Goal: Task Accomplishment & Management: Use online tool/utility

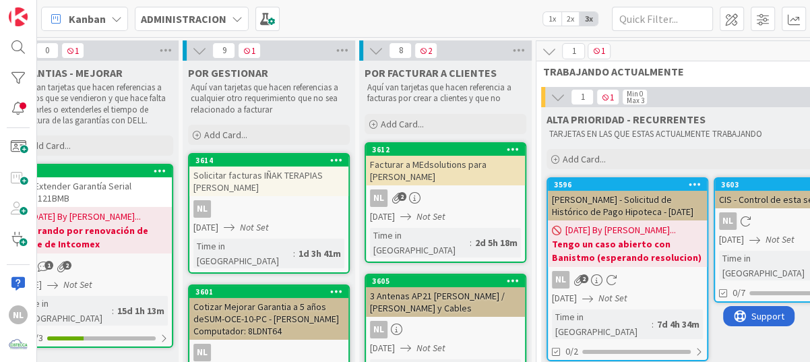
scroll to position [0, 215]
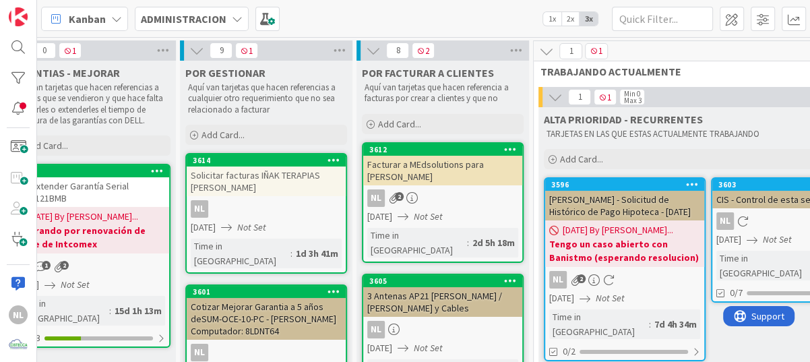
click at [762, 203] on div "CIS - Control de esta semana [DATE]" at bounding box center [792, 200] width 159 height 18
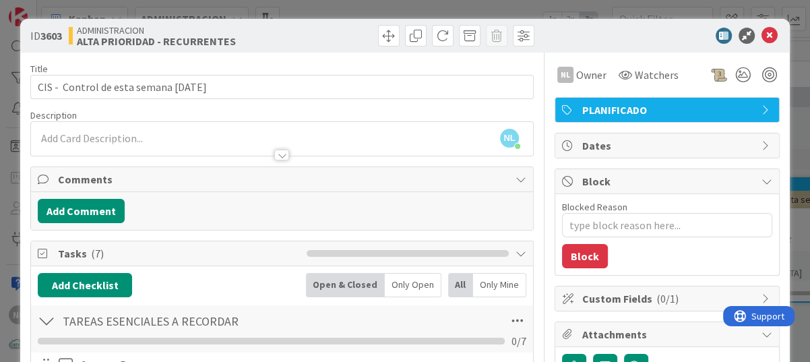
scroll to position [135, 0]
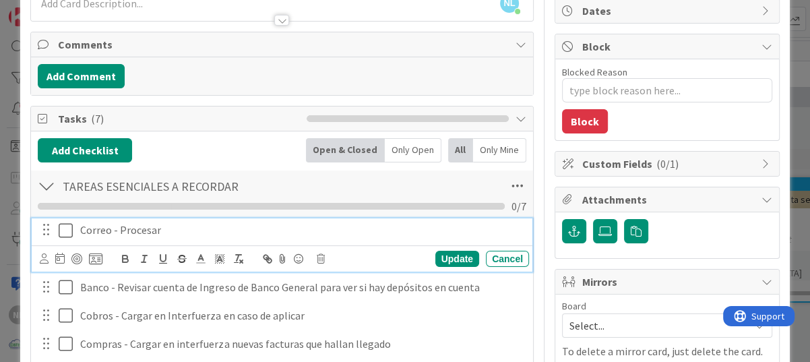
click at [70, 234] on icon at bounding box center [69, 230] width 20 height 16
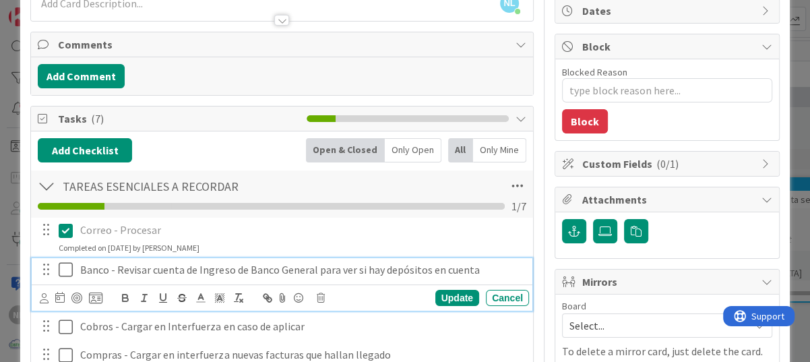
click at [64, 272] on icon at bounding box center [69, 270] width 20 height 16
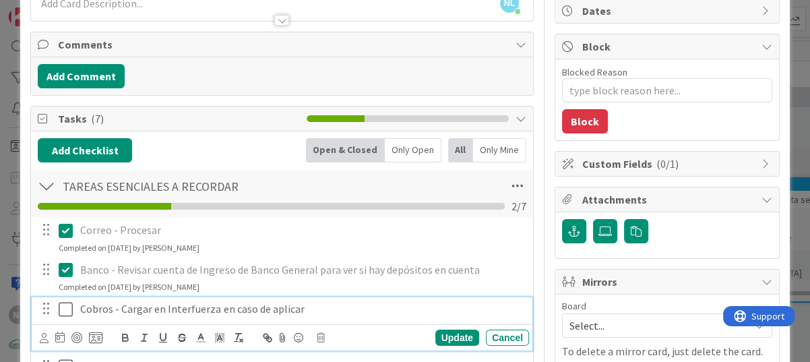
click at [65, 308] on icon at bounding box center [69, 309] width 20 height 16
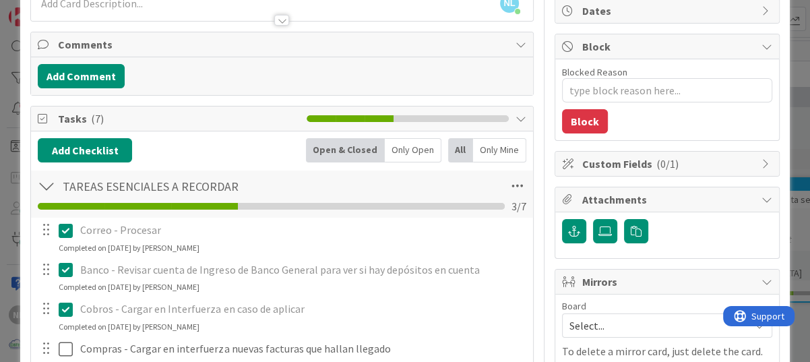
scroll to position [337, 0]
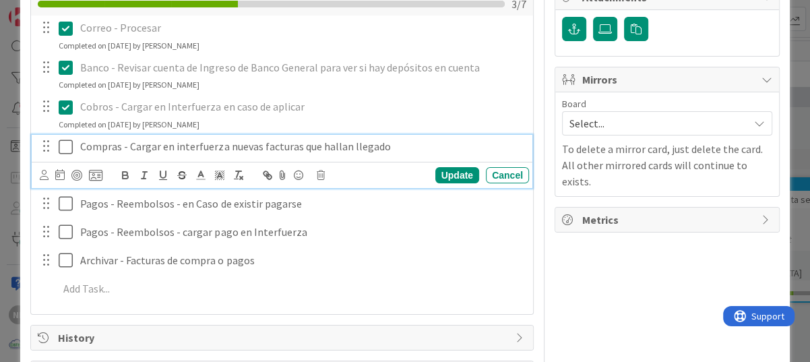
click at [71, 146] on icon at bounding box center [69, 147] width 20 height 16
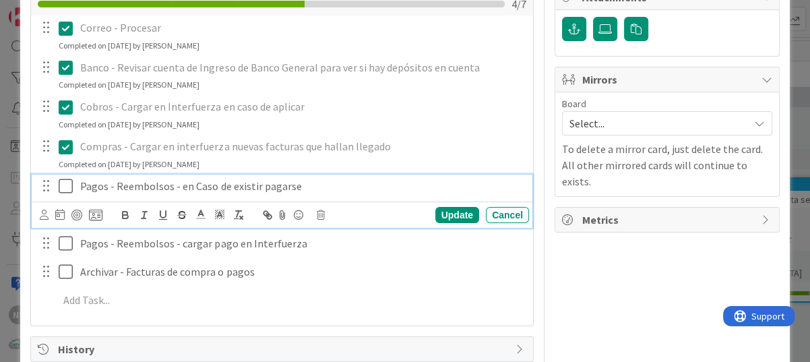
click at [65, 190] on icon at bounding box center [69, 186] width 20 height 16
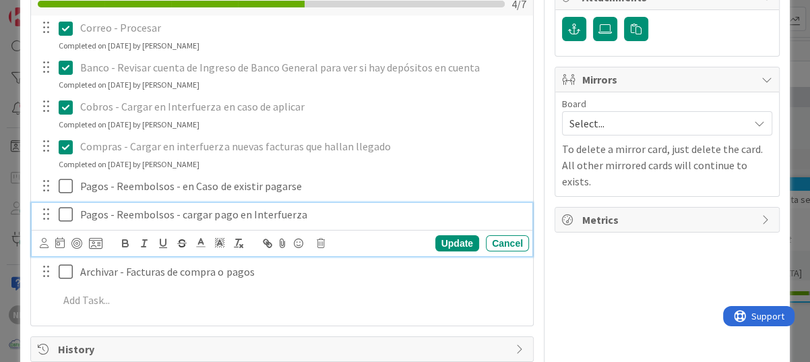
click at [63, 247] on div "Pagos - Reembolsos - cargar pago en Interfuerza Update Cancel" at bounding box center [282, 229] width 501 height 53
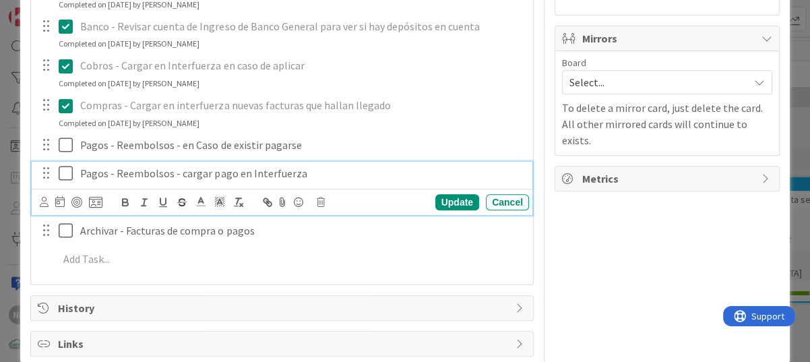
scroll to position [399, 0]
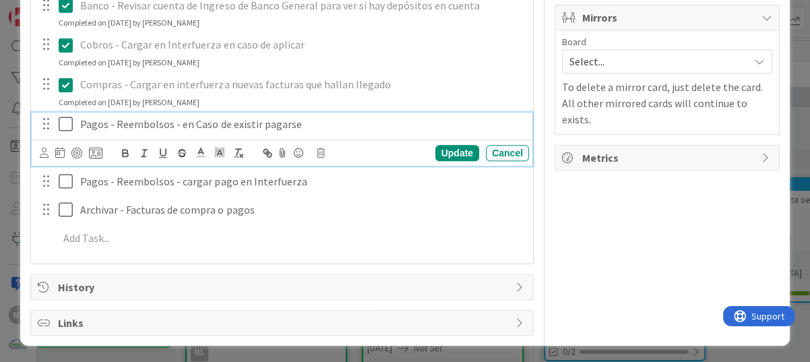
click at [63, 123] on icon at bounding box center [69, 124] width 20 height 16
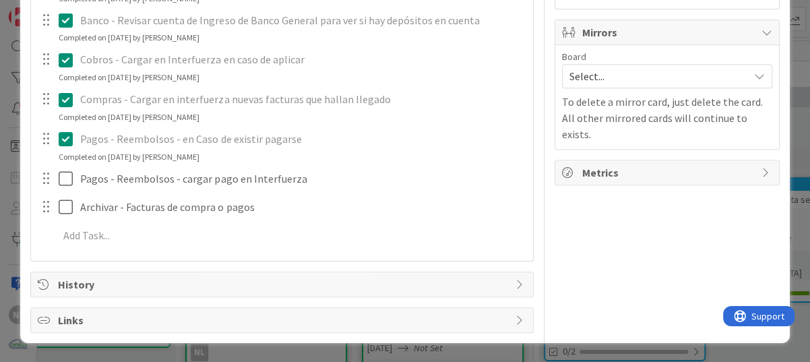
scroll to position [382, 0]
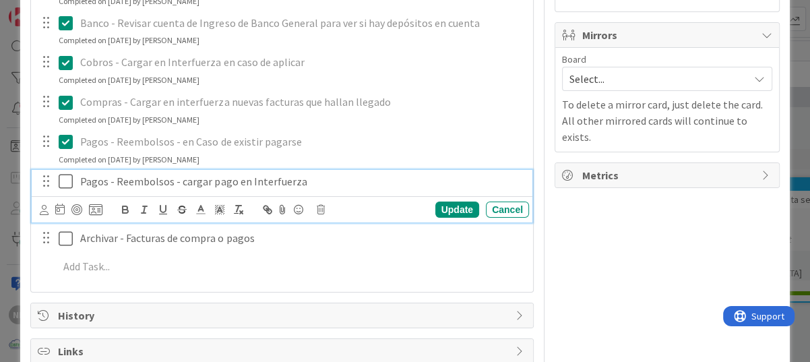
click at [67, 177] on div "Pagos - Reembolsos - cargar pago en Interfuerza Update Cancel" at bounding box center [282, 196] width 501 height 53
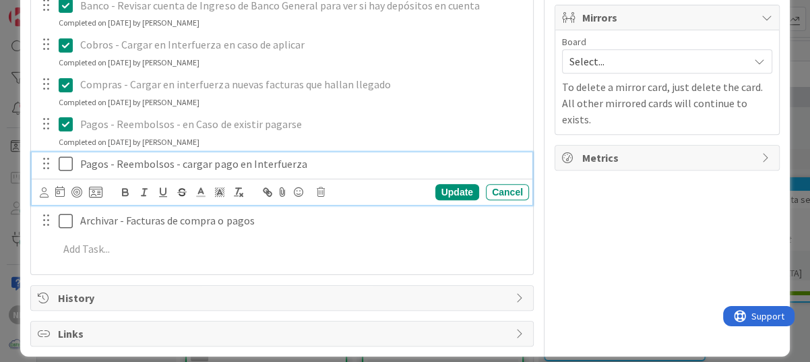
click at [69, 156] on icon at bounding box center [69, 164] width 20 height 16
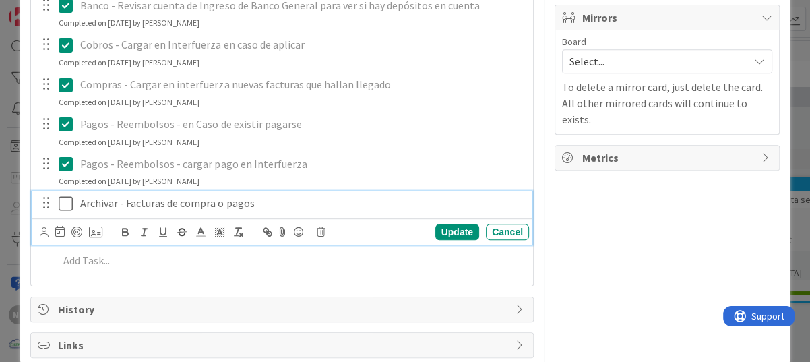
click at [65, 201] on icon at bounding box center [69, 204] width 20 height 16
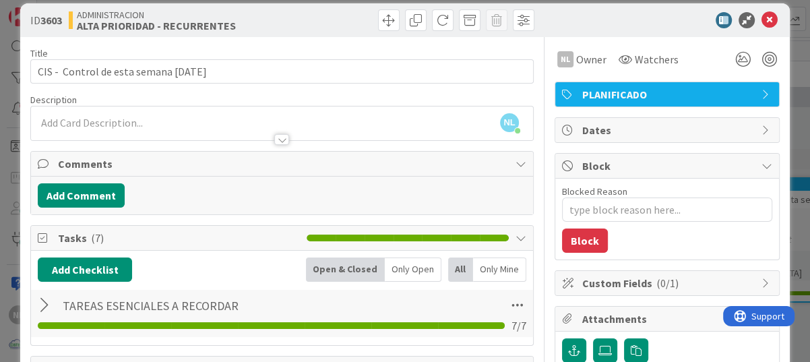
scroll to position [0, 0]
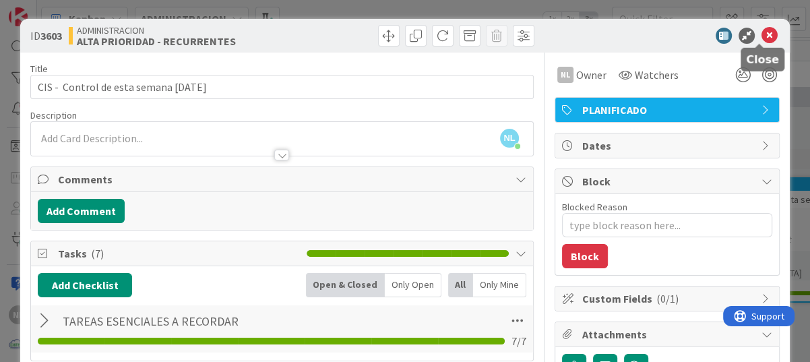
click at [762, 34] on icon at bounding box center [770, 36] width 16 height 16
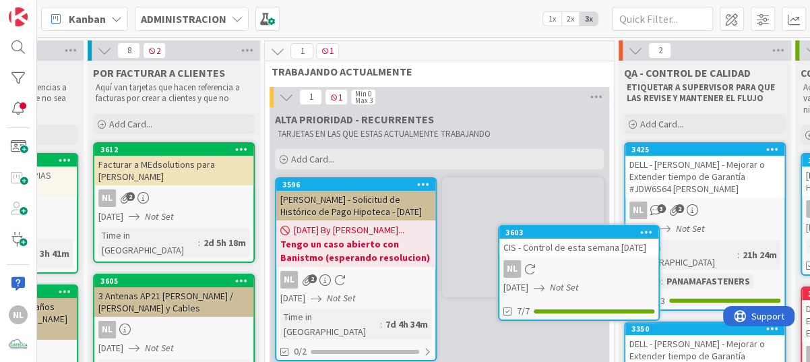
scroll to position [3, 484]
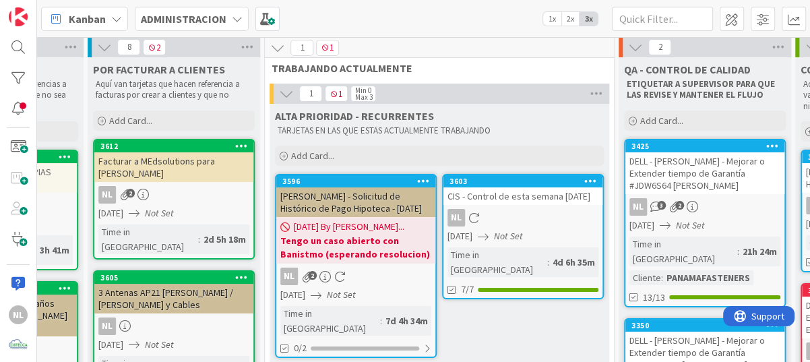
drag, startPoint x: 491, startPoint y: 189, endPoint x: 678, endPoint y: 331, distance: 234.8
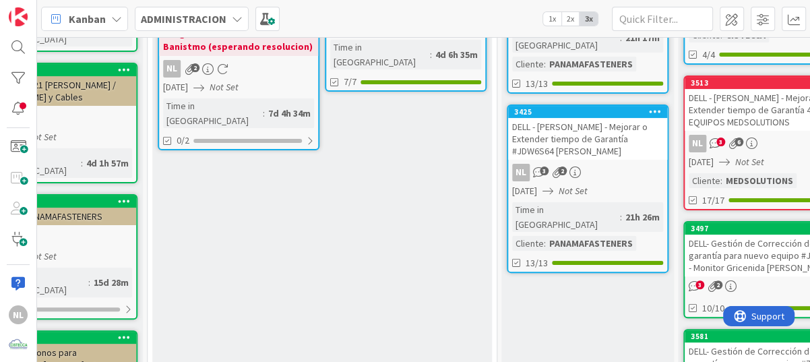
scroll to position [189, 601]
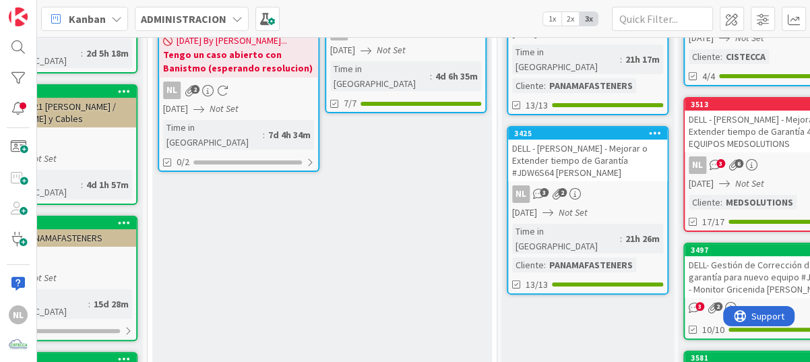
click at [396, 56] on icon "Not Set" at bounding box center [391, 50] width 29 height 12
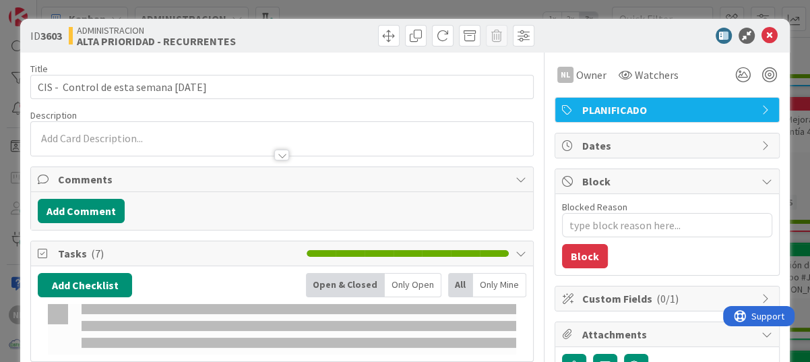
type textarea "x"
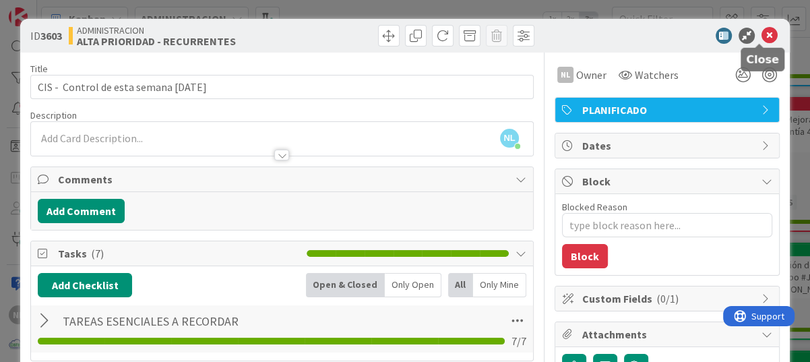
click at [765, 38] on icon at bounding box center [770, 36] width 16 height 16
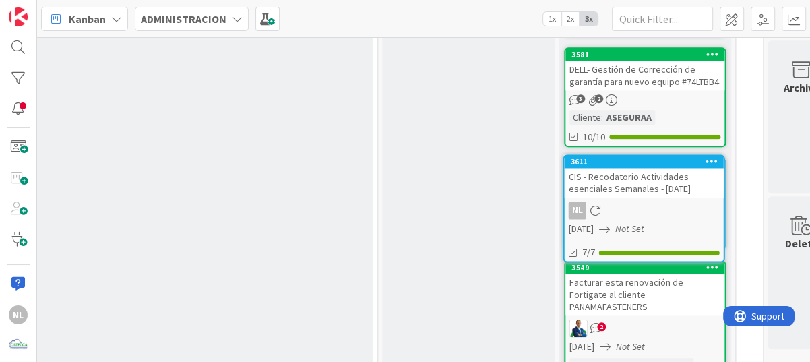
scroll to position [774, 726]
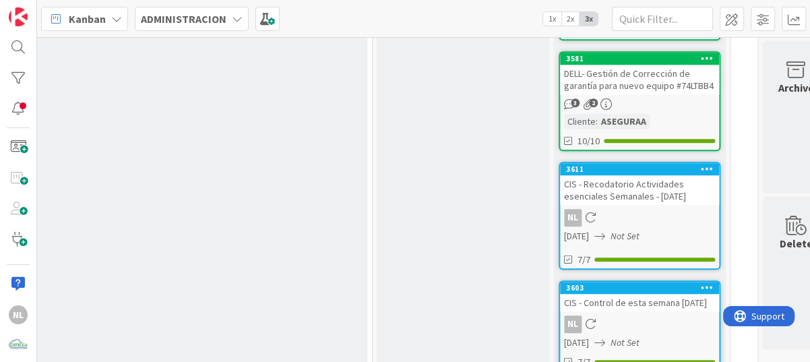
drag, startPoint x: 650, startPoint y: 189, endPoint x: 530, endPoint y: 190, distance: 120.0
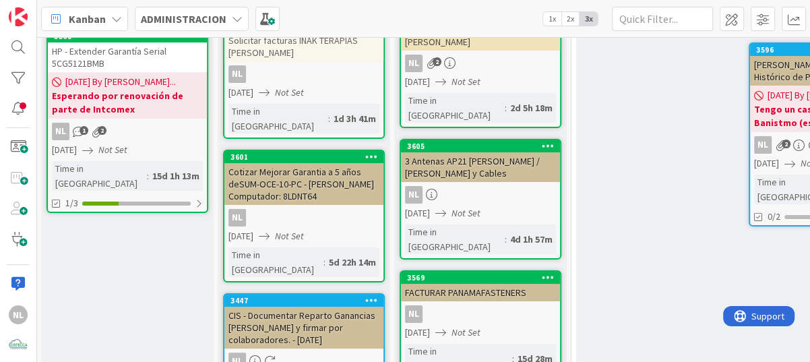
scroll to position [135, 0]
